Goal: Navigation & Orientation: Understand site structure

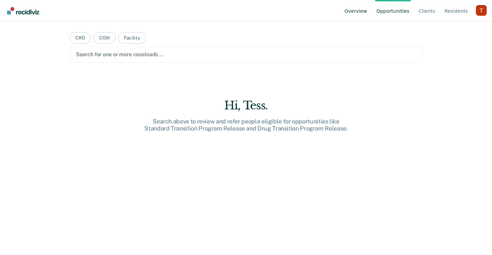
click at [353, 13] on link "Overview" at bounding box center [355, 10] width 25 height 21
click at [452, 13] on link "Resident s" at bounding box center [456, 10] width 26 height 21
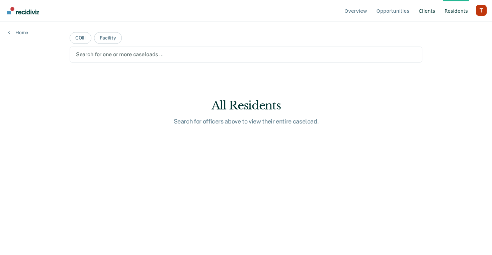
click at [430, 12] on link "Client s" at bounding box center [427, 10] width 19 height 21
